Goal: Task Accomplishment & Management: Manage account settings

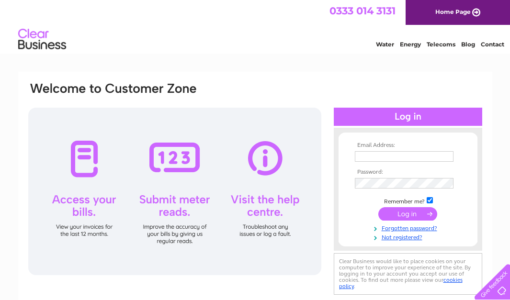
type input "marilynfroud@saddlersresidential.co.uk"
click at [410, 214] on input "submit" at bounding box center [407, 213] width 59 height 13
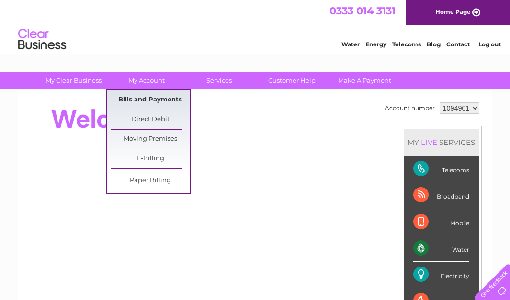
click at [145, 100] on link "Bills and Payments" at bounding box center [150, 99] width 79 height 19
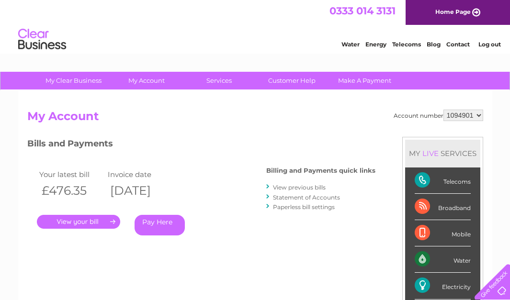
click at [72, 218] on link "." at bounding box center [78, 222] width 83 height 14
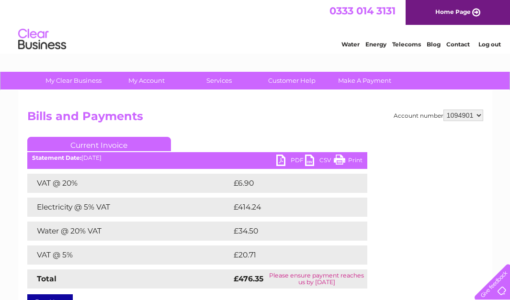
scroll to position [48, 0]
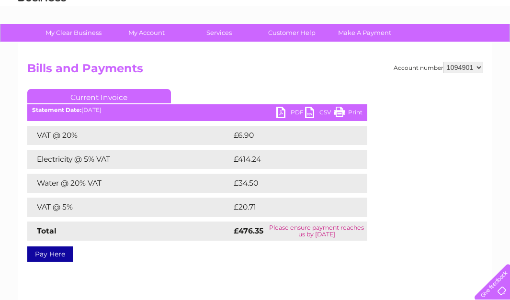
click at [290, 109] on link "PDF" at bounding box center [290, 114] width 29 height 14
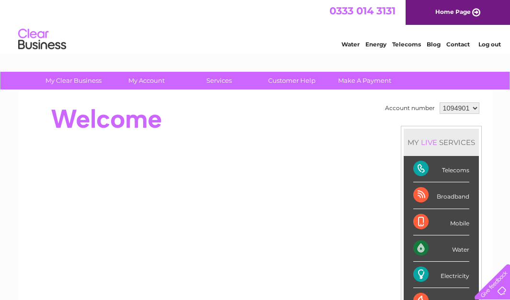
click at [485, 45] on link "Log out" at bounding box center [489, 44] width 22 height 7
